Goal: Task Accomplishment & Management: Manage account settings

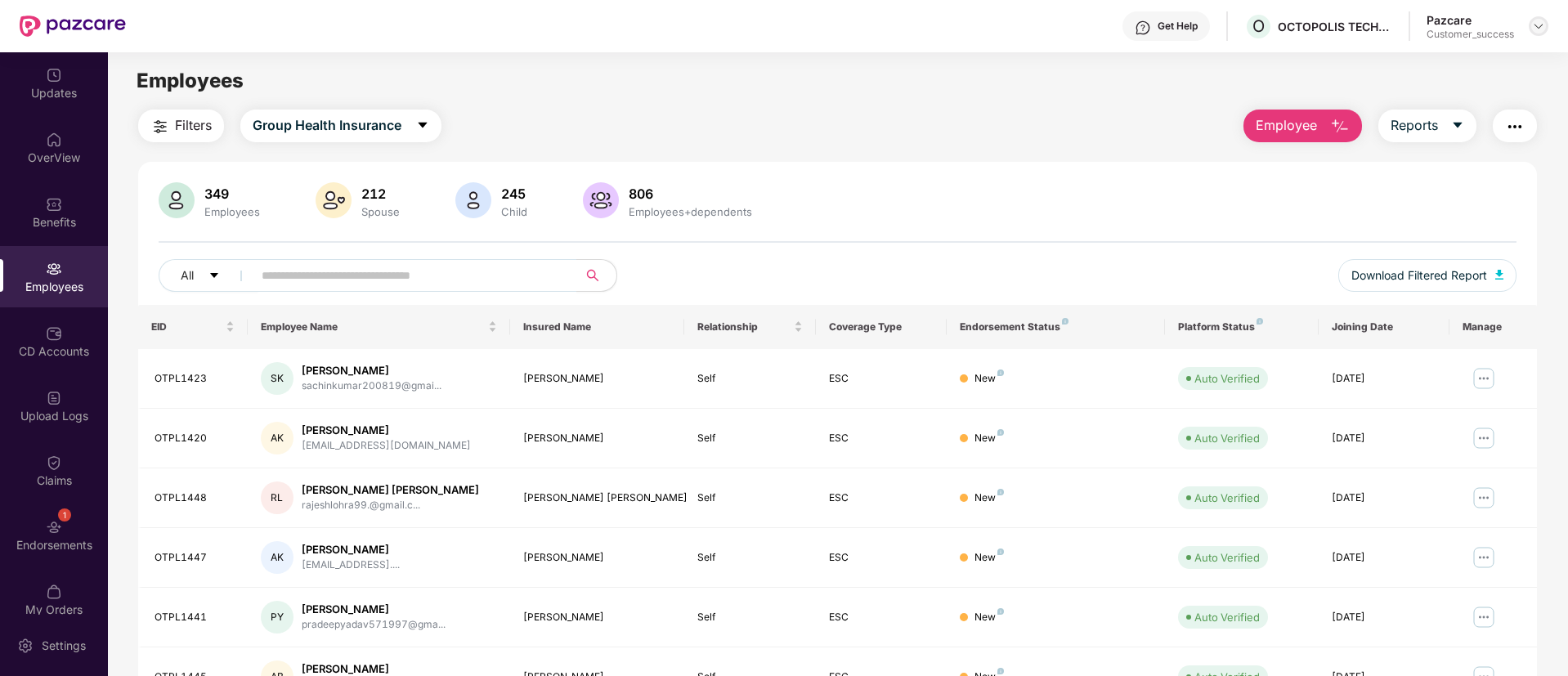
click at [1545, 22] on div at bounding box center [1539, 26] width 19 height 19
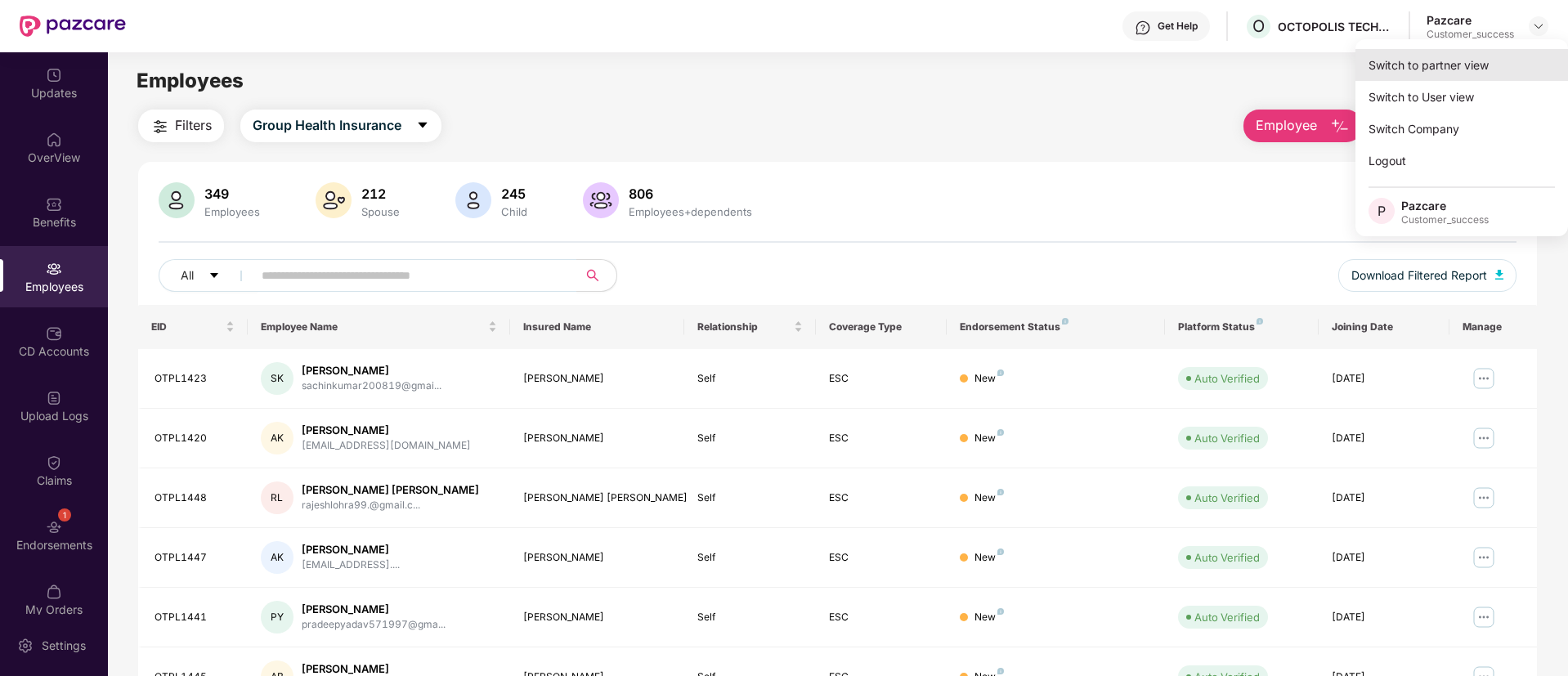
click at [1450, 71] on div "Switch to partner view" at bounding box center [1462, 65] width 212 height 32
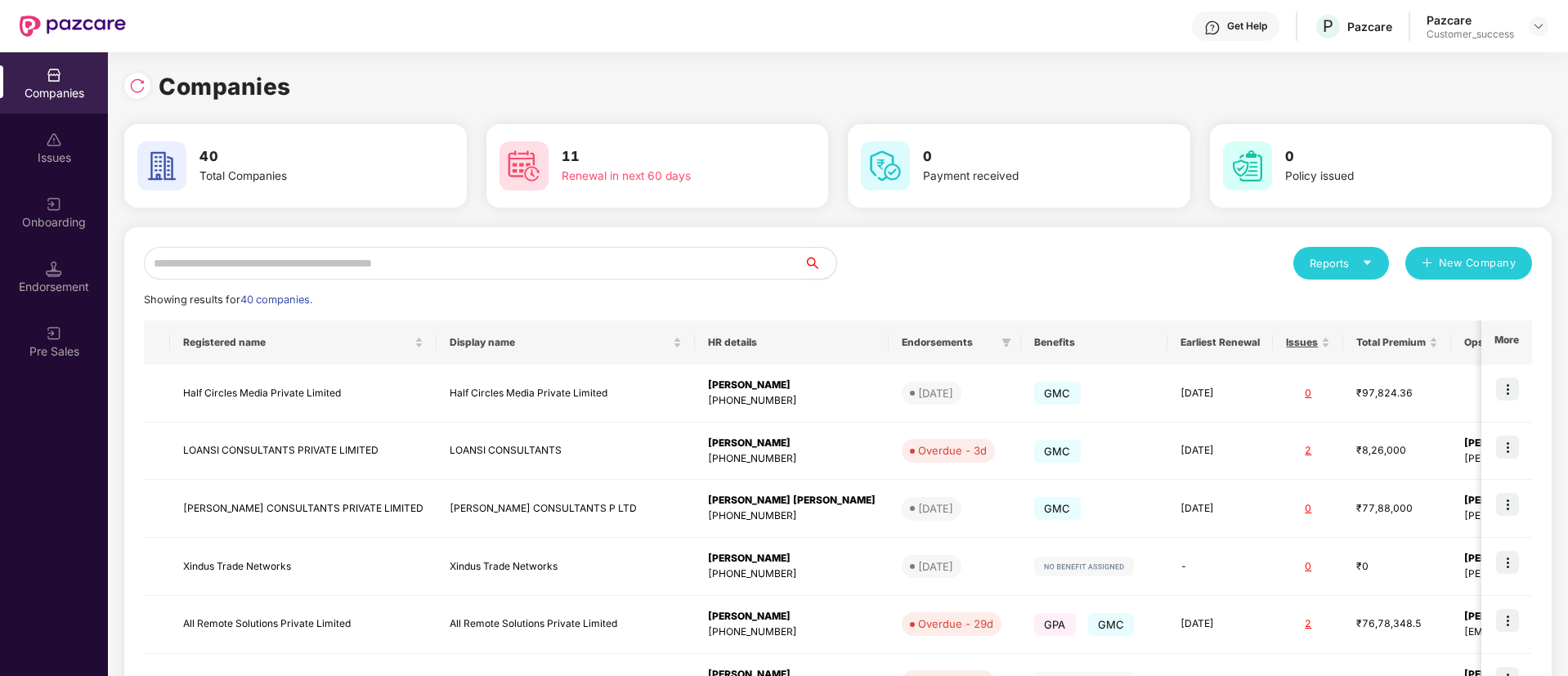
click at [638, 269] on input "text" at bounding box center [474, 263] width 660 height 33
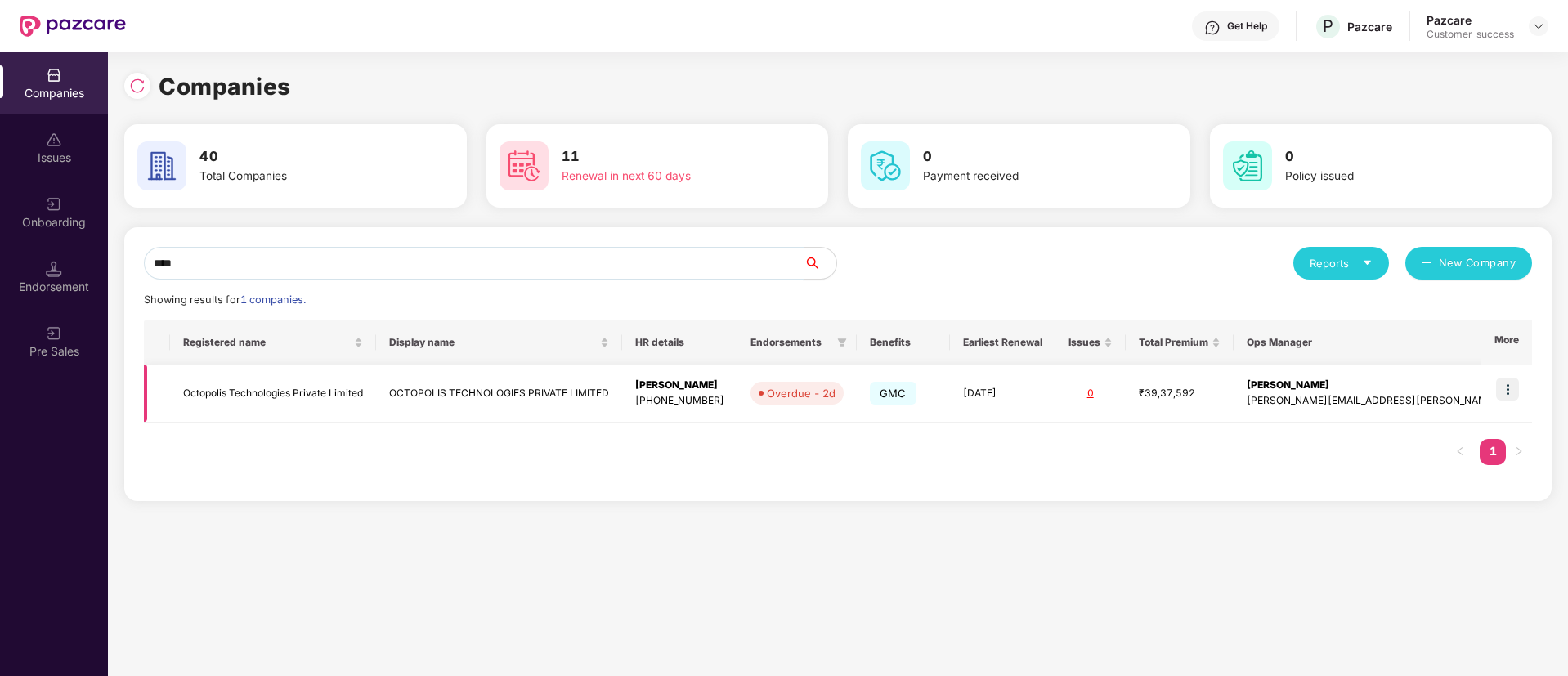
type input "****"
click at [432, 389] on td "OCTOPOLIS TECHNOLOGIES PRIVATE LIMITED" at bounding box center [499, 394] width 246 height 58
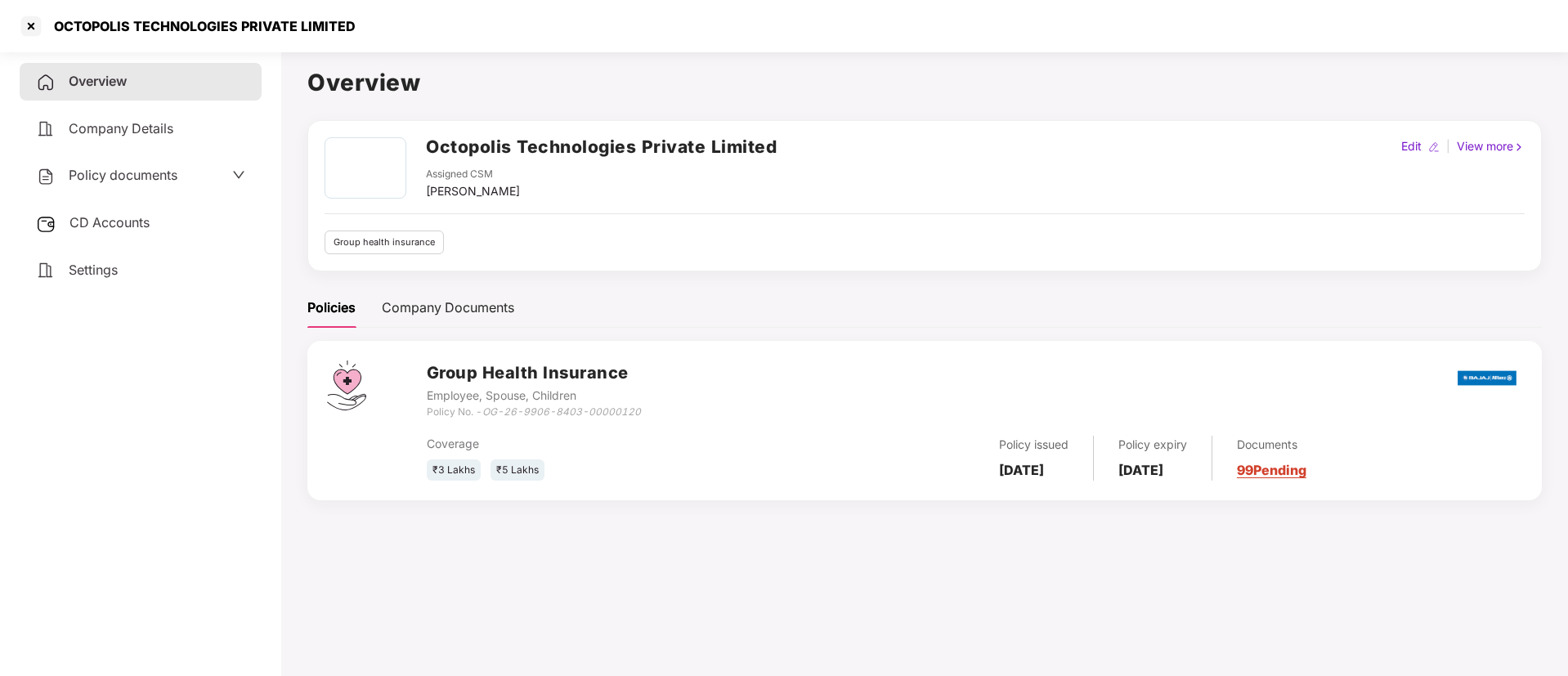
click at [501, 148] on h2 "Octopolis Technologies Private Limited" at bounding box center [601, 147] width 351 height 27
copy h2 "Octopolis Technologies Private Limited"
click at [501, 148] on h2 "Octopolis Technologies Private Limited" at bounding box center [601, 147] width 351 height 27
click at [27, 17] on div at bounding box center [31, 27] width 27 height 27
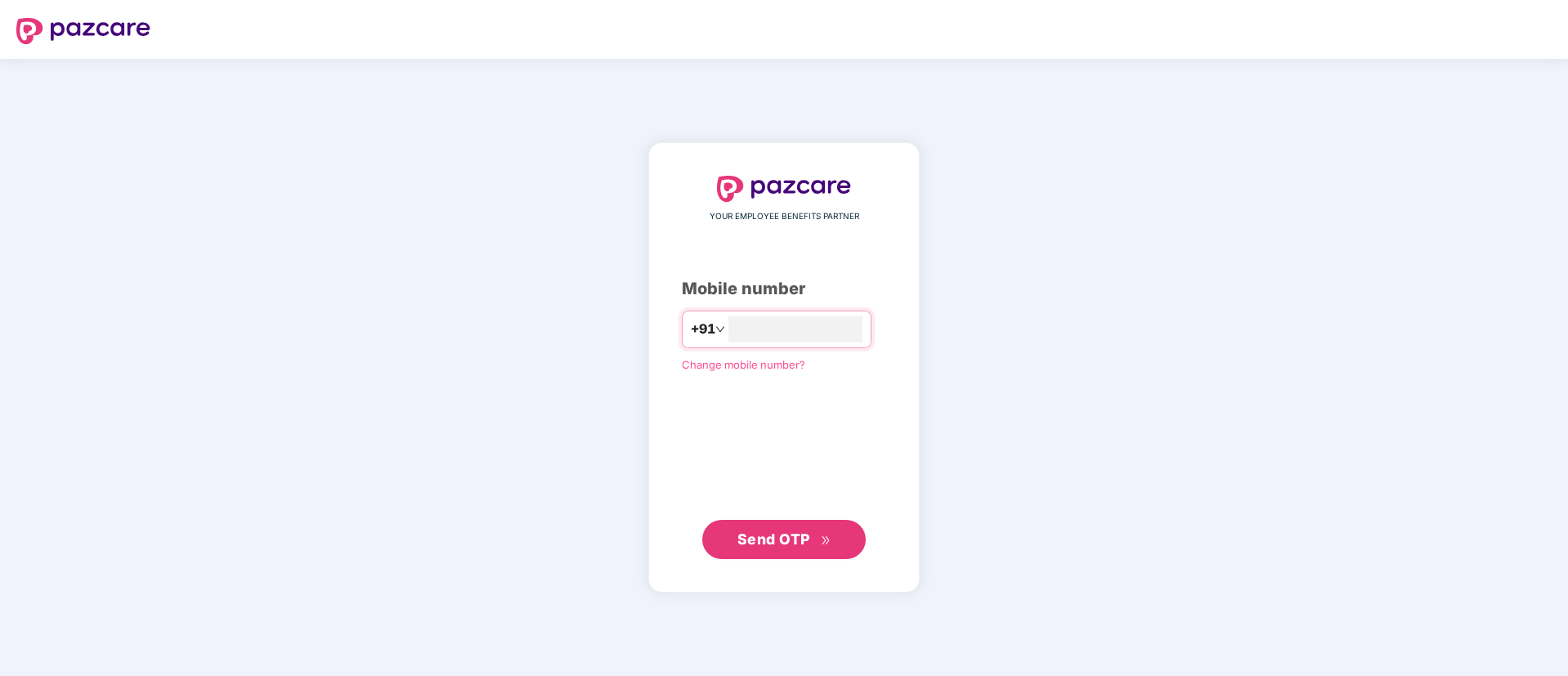
type input "**********"
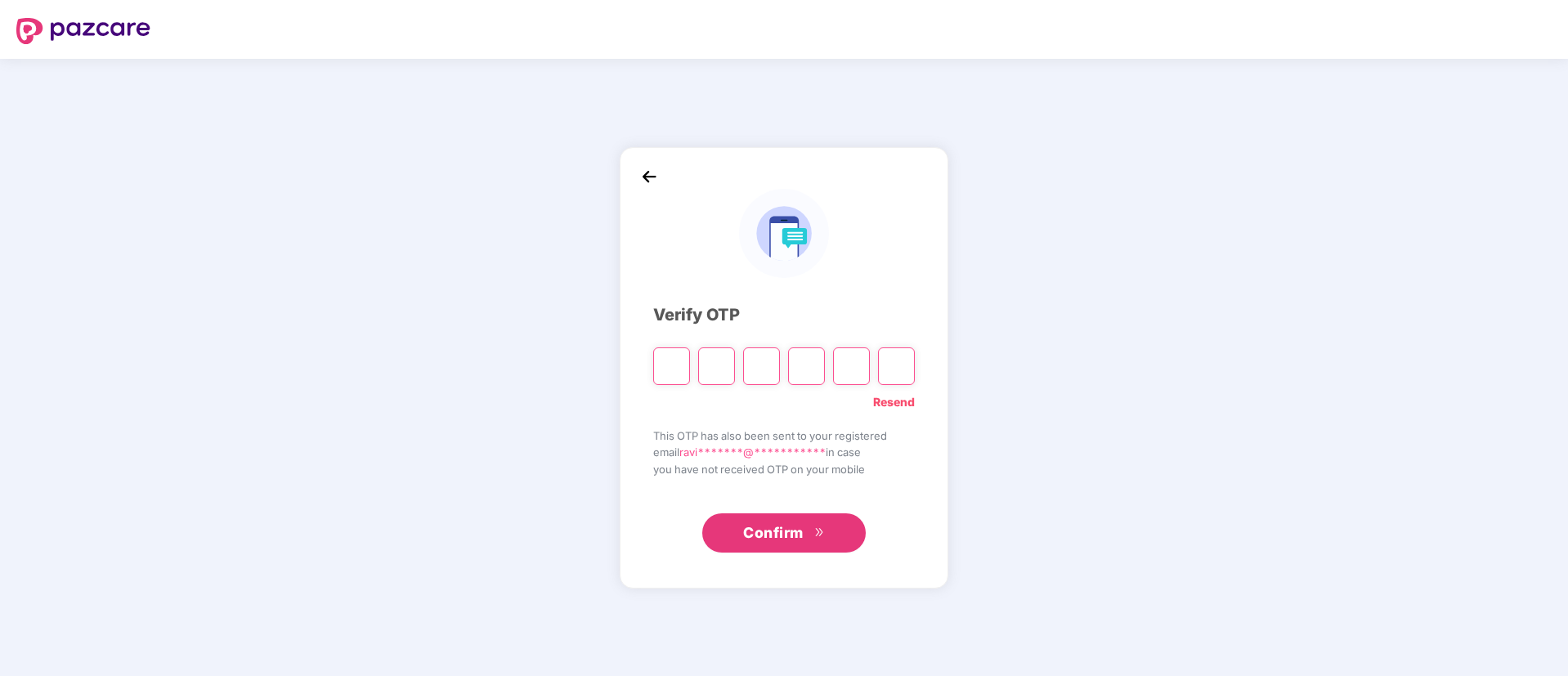
type input "*"
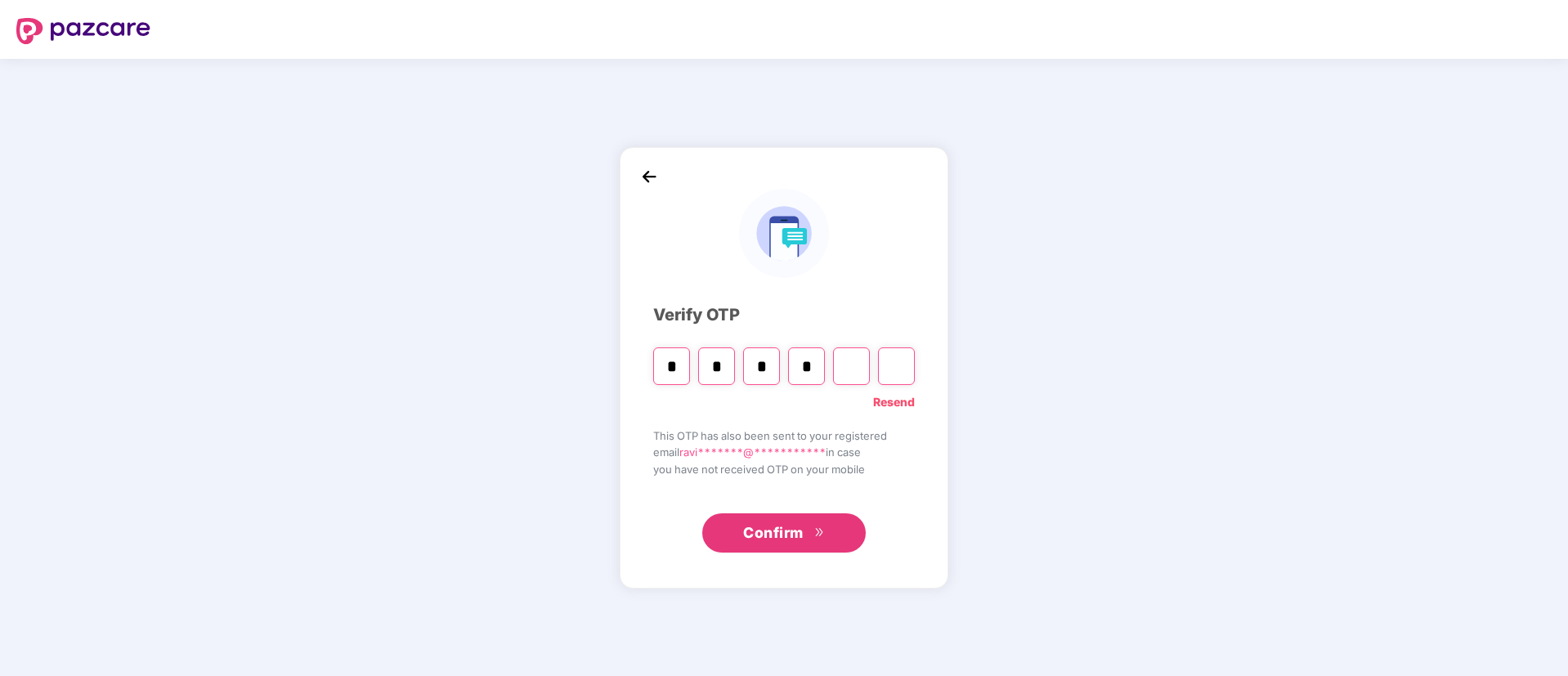
type input "*"
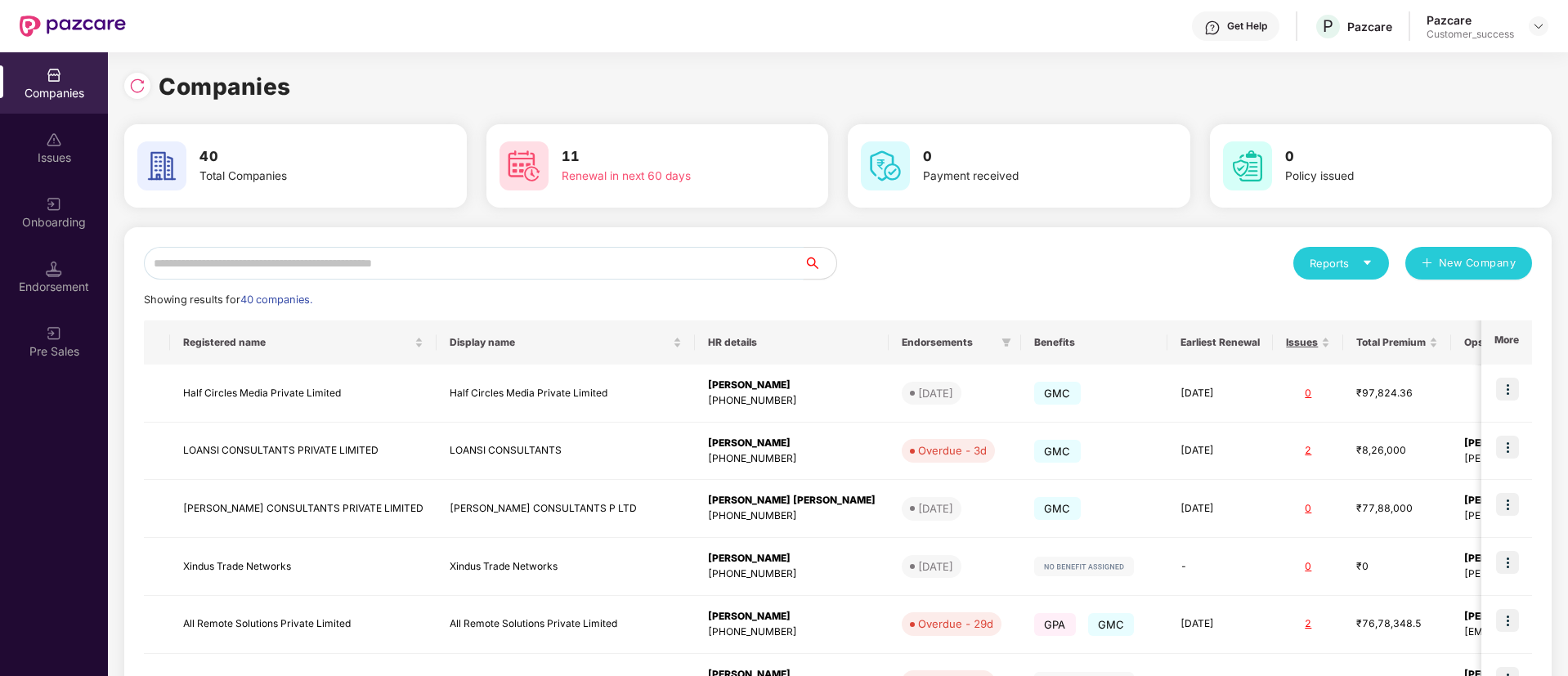
click at [708, 253] on input "text" at bounding box center [474, 263] width 660 height 33
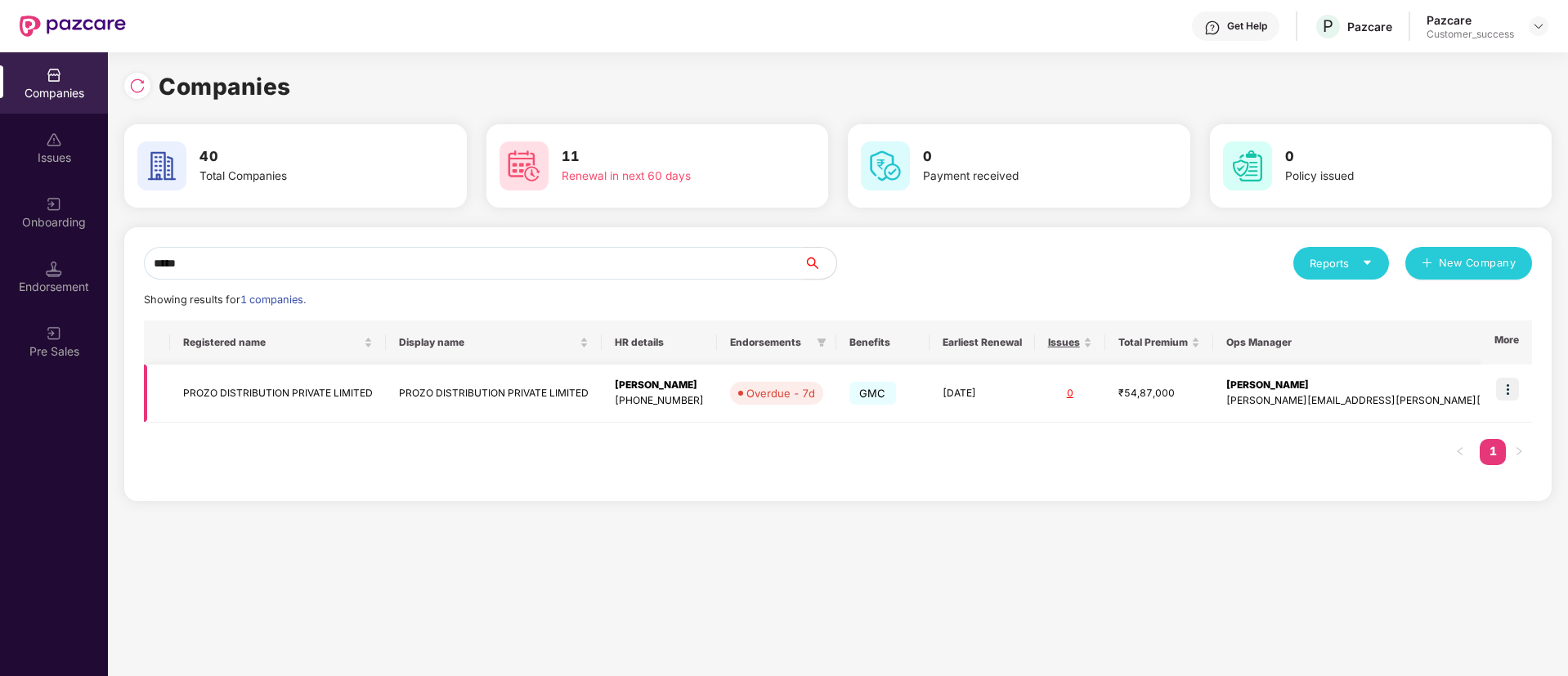
type input "*****"
click at [1510, 391] on img at bounding box center [1508, 389] width 23 height 23
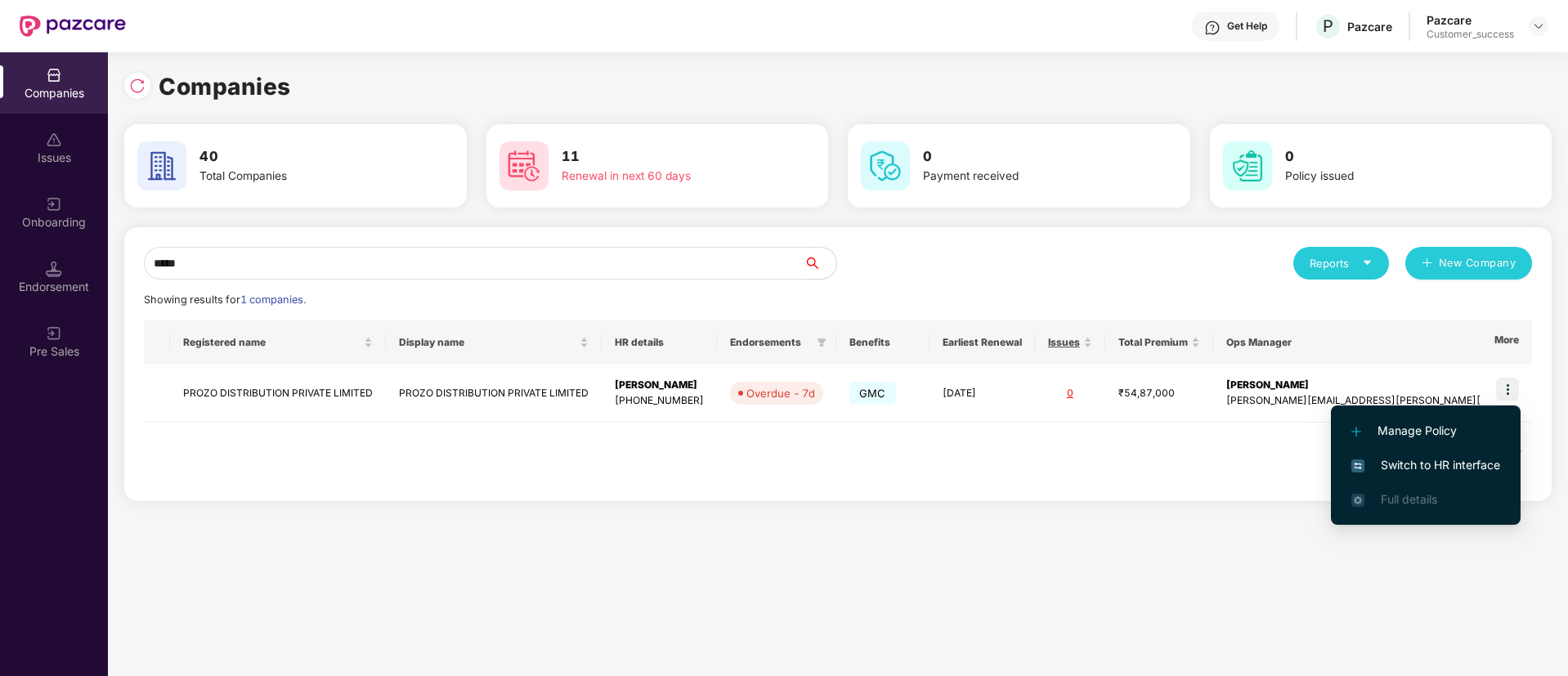
click at [1402, 461] on span "Switch to HR interface" at bounding box center [1425, 465] width 149 height 18
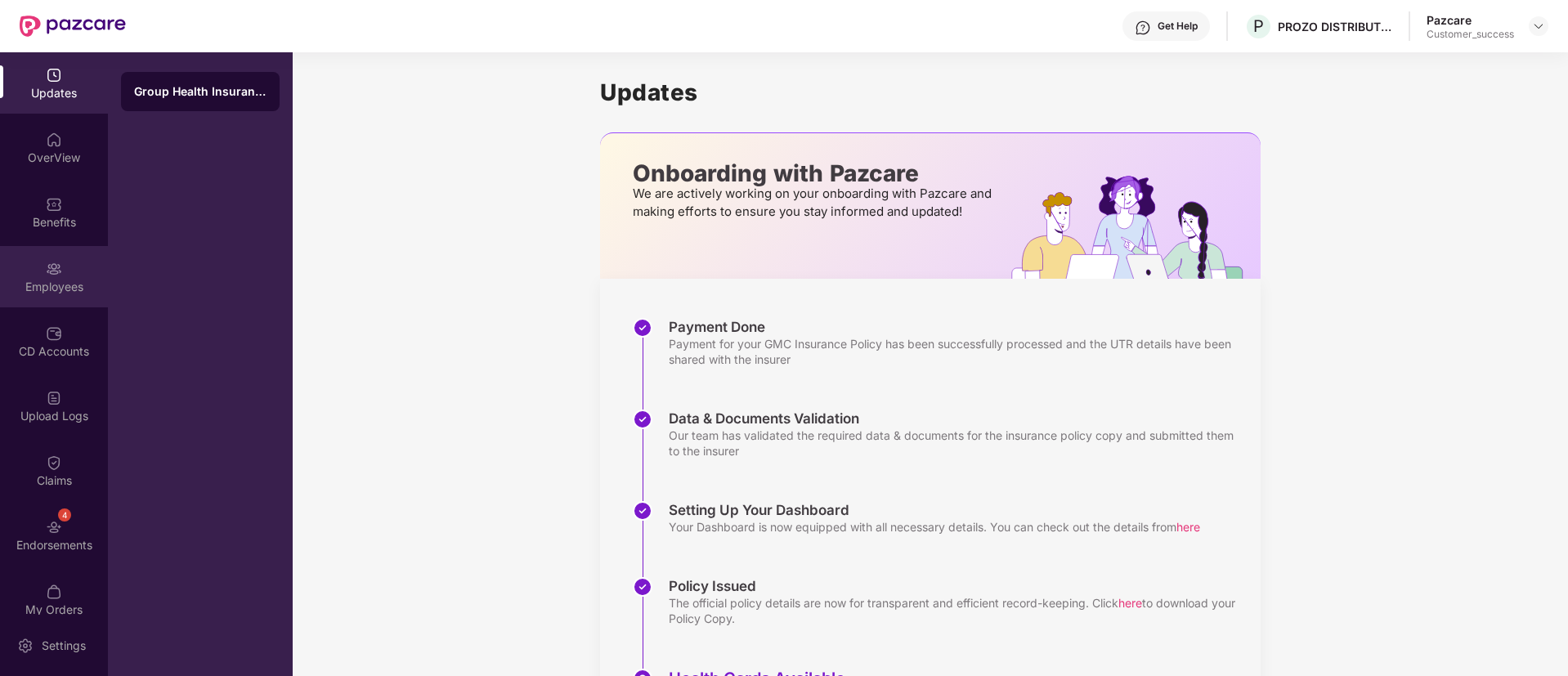
click at [60, 295] on div "Employees" at bounding box center [54, 276] width 108 height 61
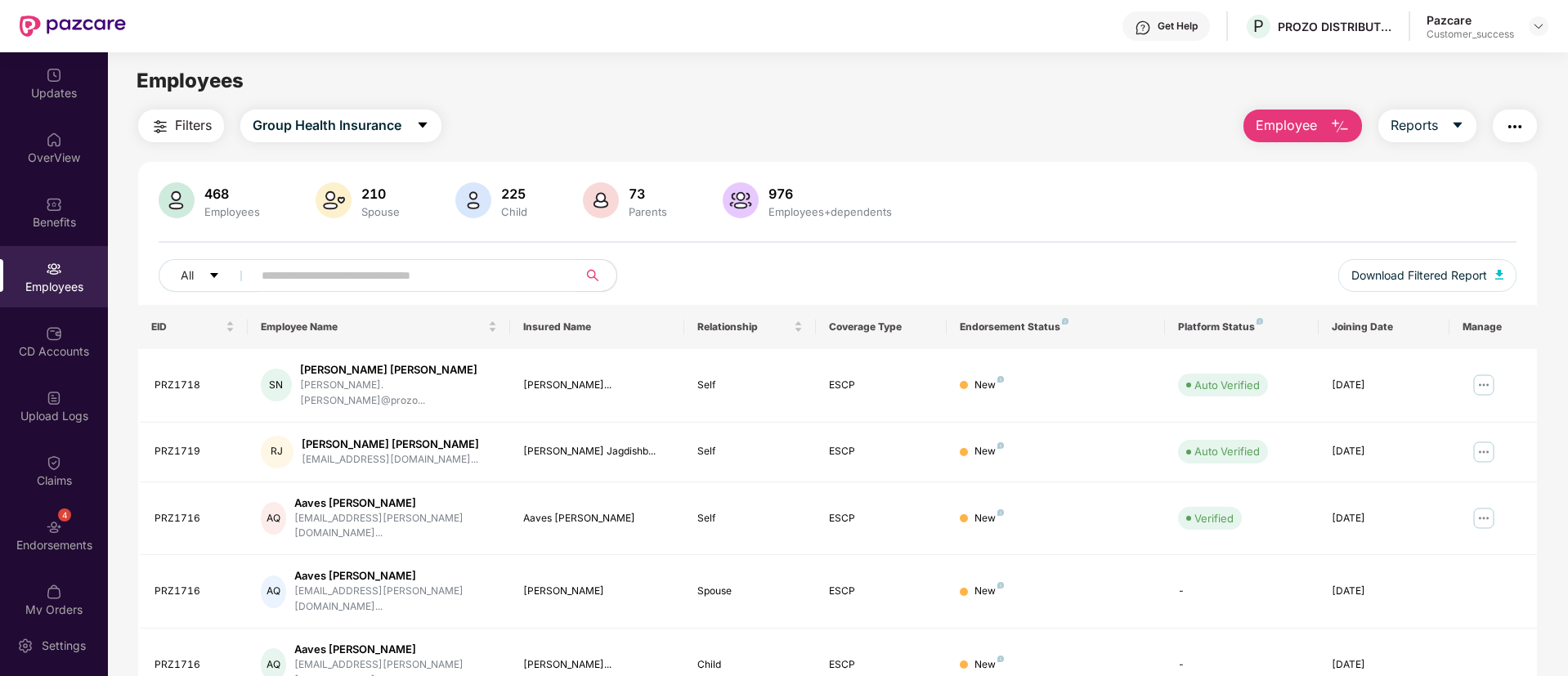
click at [1108, 155] on div "Filters Group Health Insurance Employee Reports 468 Employees 210 Spouse 225 Ch…" at bounding box center [838, 584] width 1399 height 949
